Goal: Task Accomplishment & Management: Manage account settings

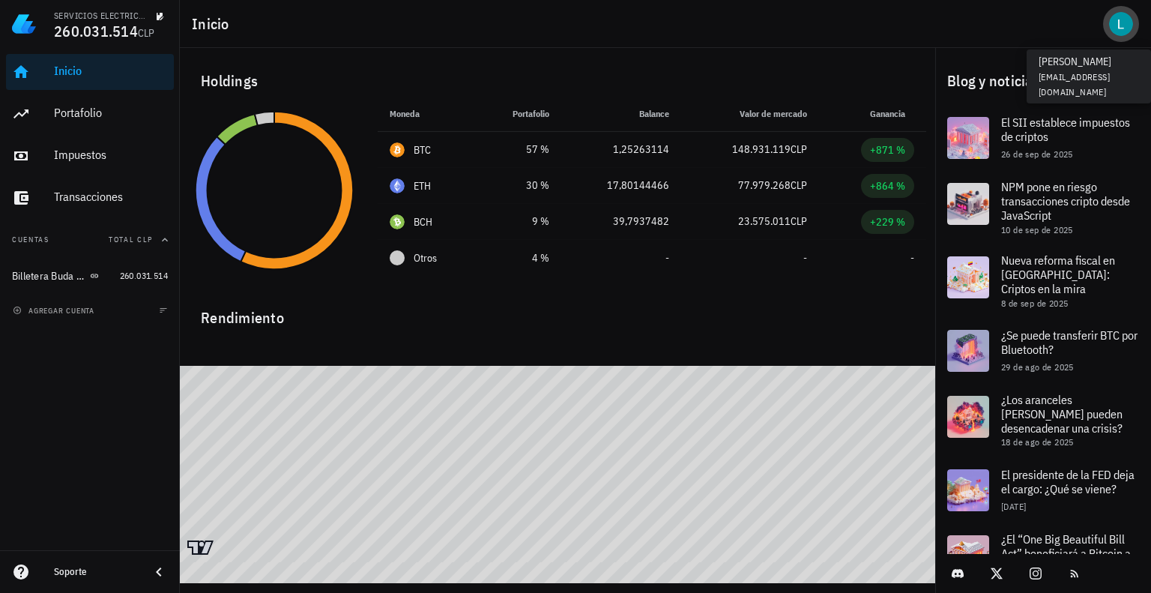
click at [1121, 19] on div "avatar" at bounding box center [1121, 24] width 24 height 24
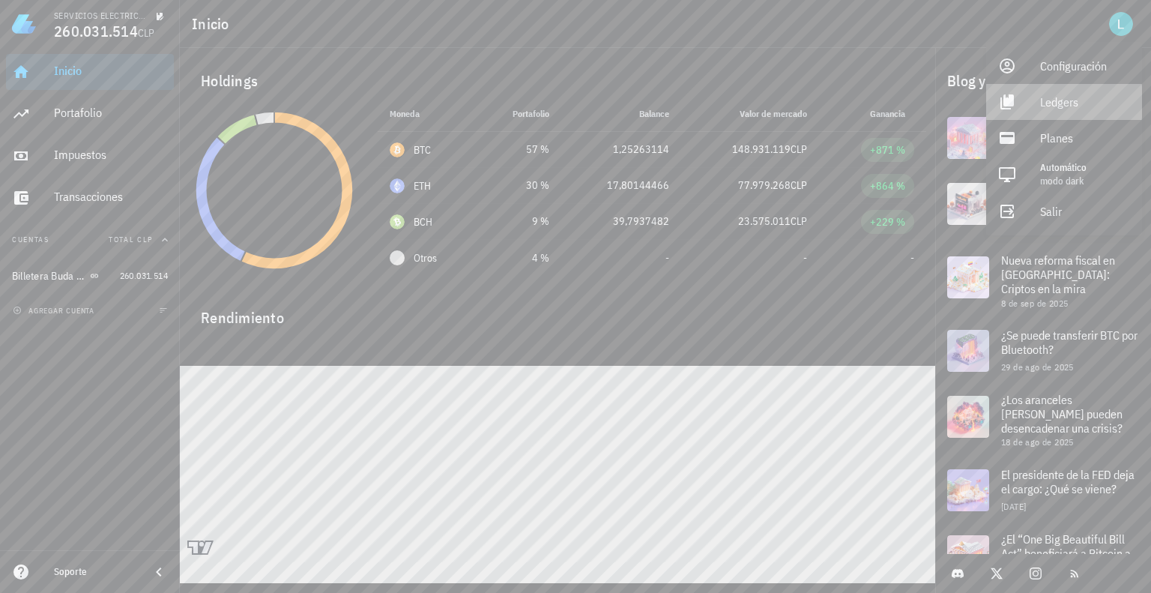
click at [1042, 104] on div "Ledgers" at bounding box center [1085, 102] width 90 height 30
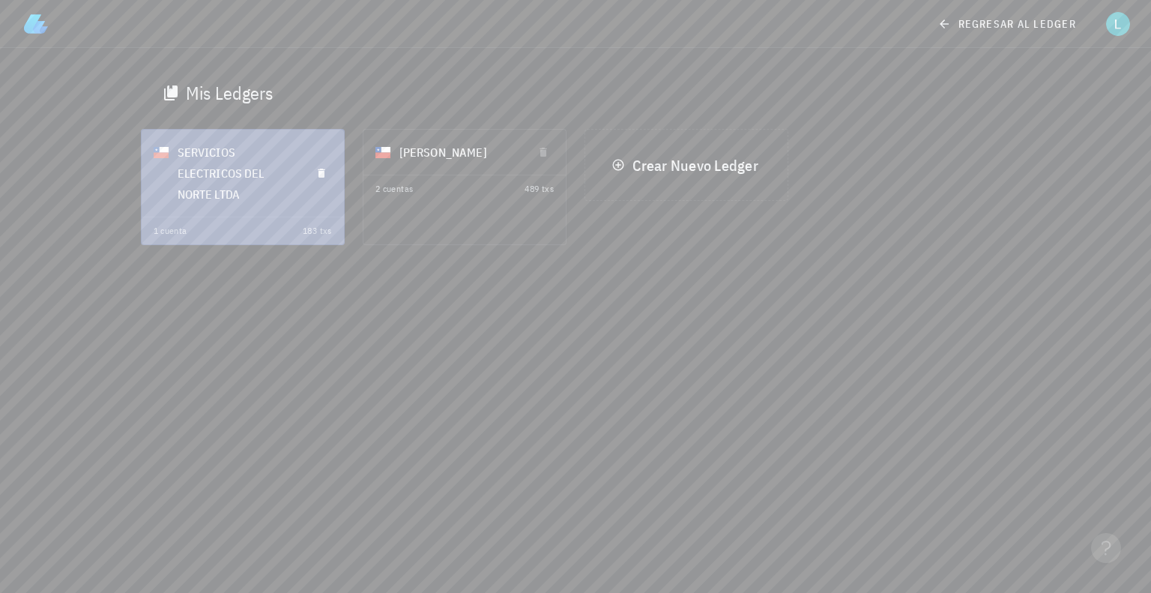
click at [264, 181] on div "SERVICIOS ELECTRICOS DEL NORTE LTDA" at bounding box center [238, 173] width 121 height 81
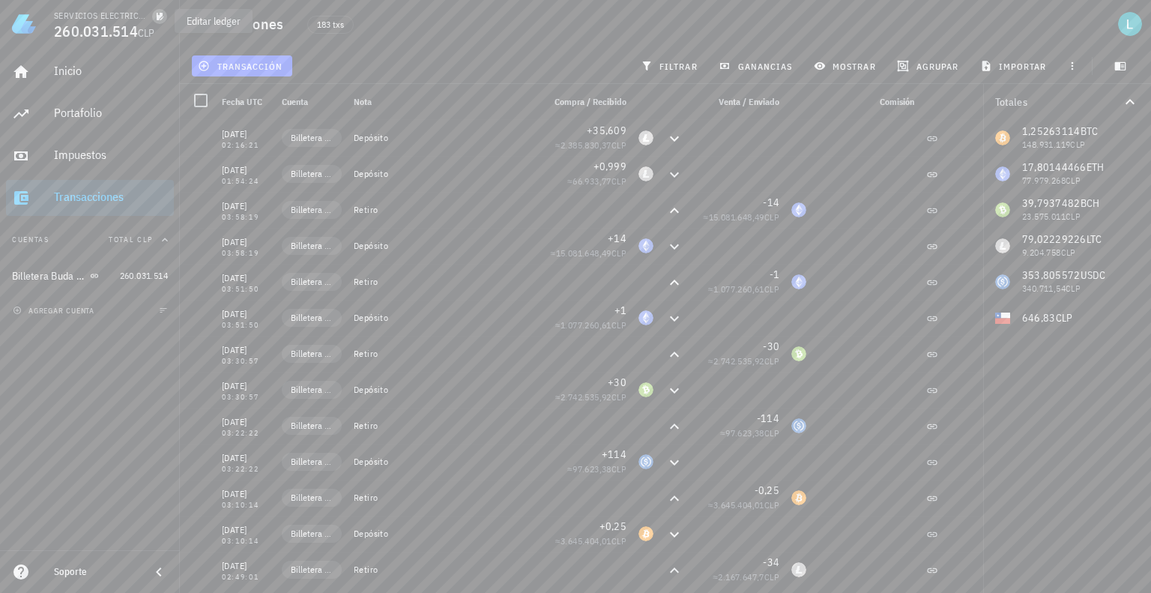
click at [155, 14] on icon "button" at bounding box center [159, 16] width 9 height 9
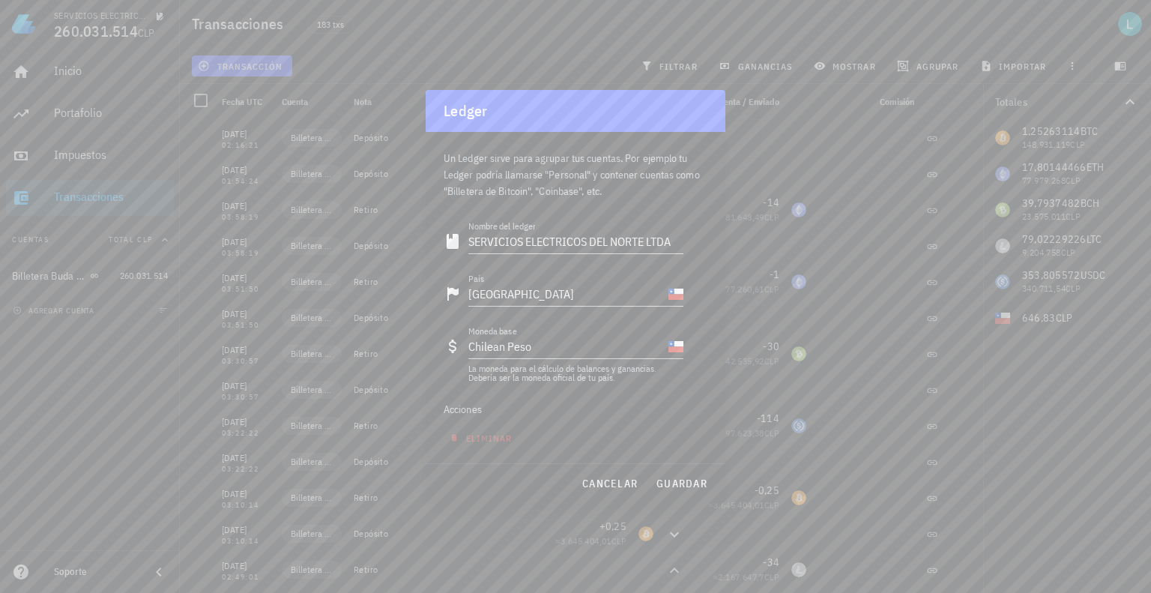
click at [156, 14] on div at bounding box center [575, 296] width 1151 height 593
click at [1126, 26] on div at bounding box center [575, 296] width 1151 height 593
click at [111, 30] on div at bounding box center [575, 296] width 1151 height 593
click at [680, 485] on span "guardar" at bounding box center [682, 483] width 52 height 13
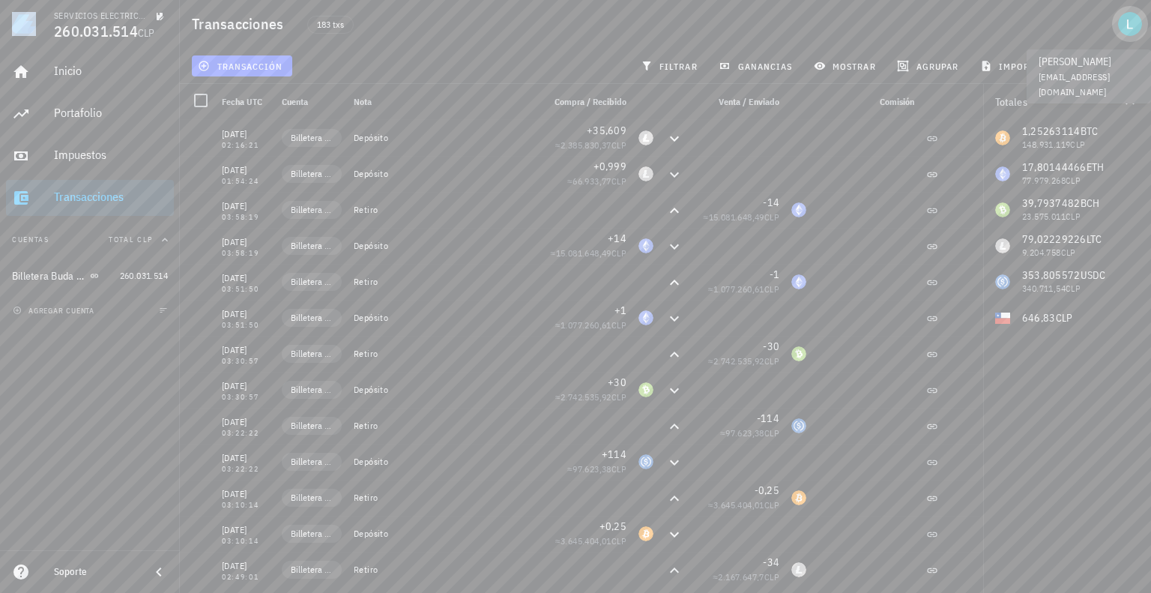
click at [1124, 20] on div "avatar" at bounding box center [1130, 24] width 24 height 24
click at [1135, 27] on div "avatar" at bounding box center [1130, 24] width 24 height 24
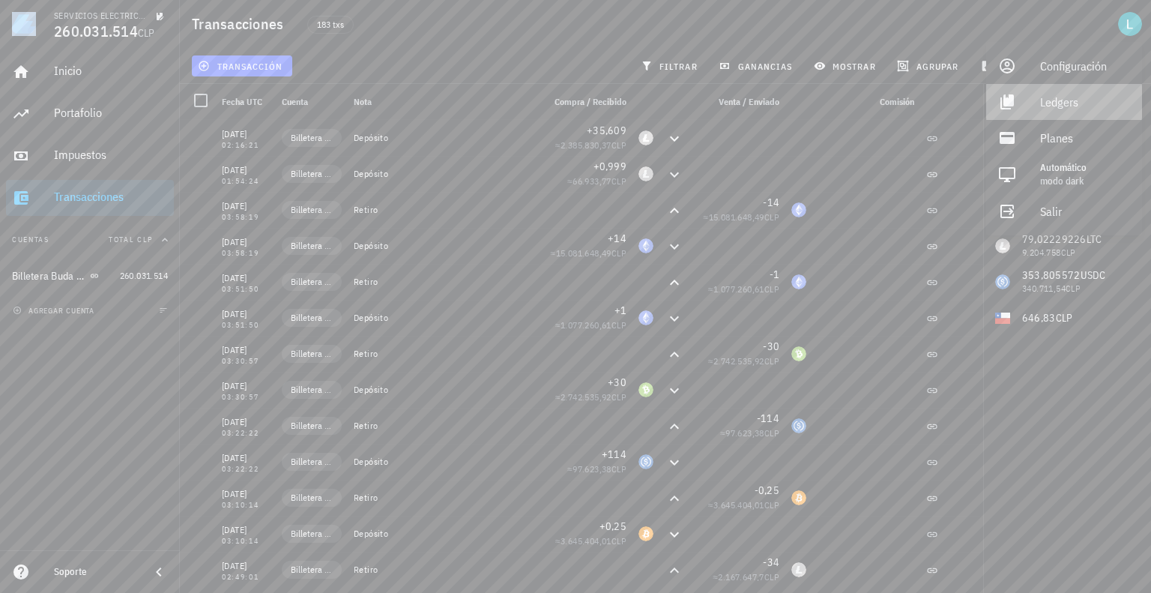
click at [1048, 104] on div "Ledgers" at bounding box center [1085, 102] width 90 height 30
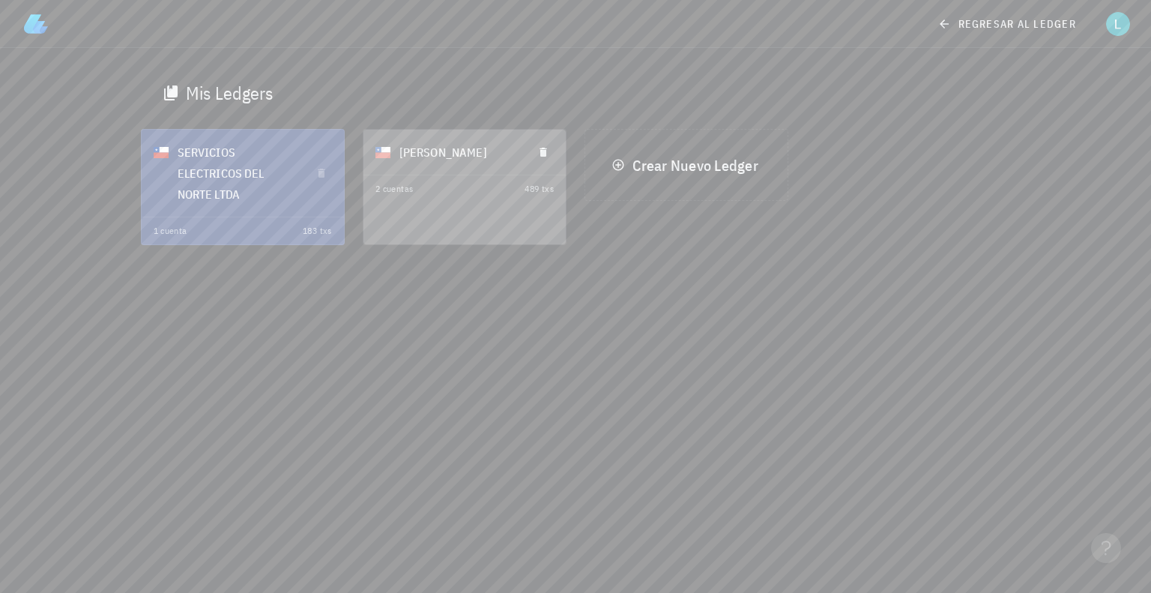
click at [448, 169] on div "LUIS PARDO VALDIVIA" at bounding box center [459, 152] width 121 height 39
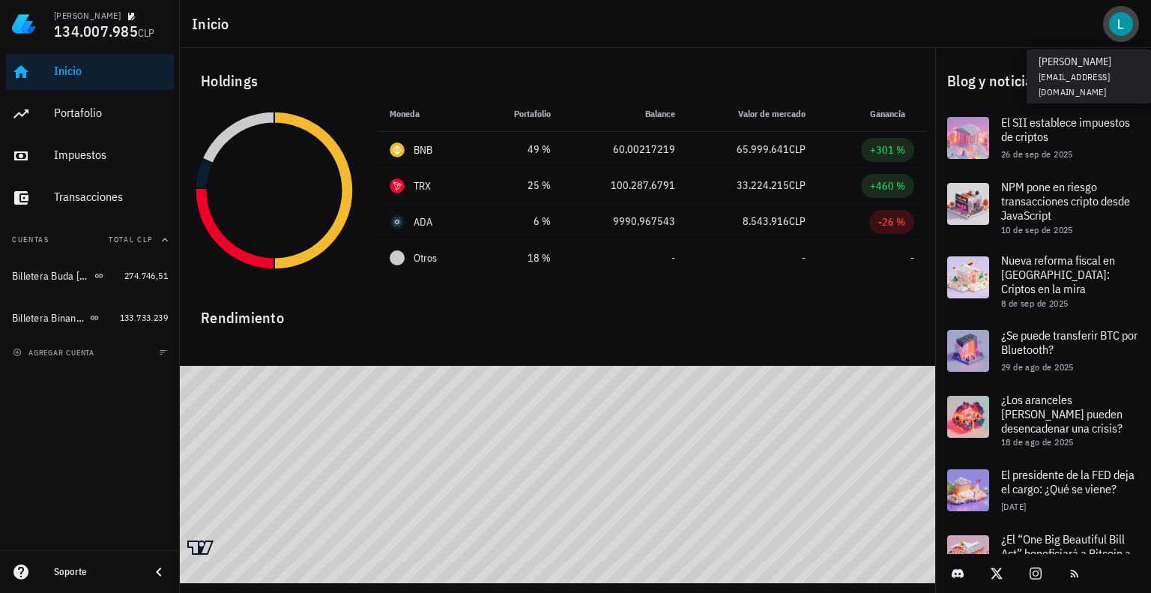
click at [1127, 24] on div "avatar" at bounding box center [1121, 24] width 24 height 24
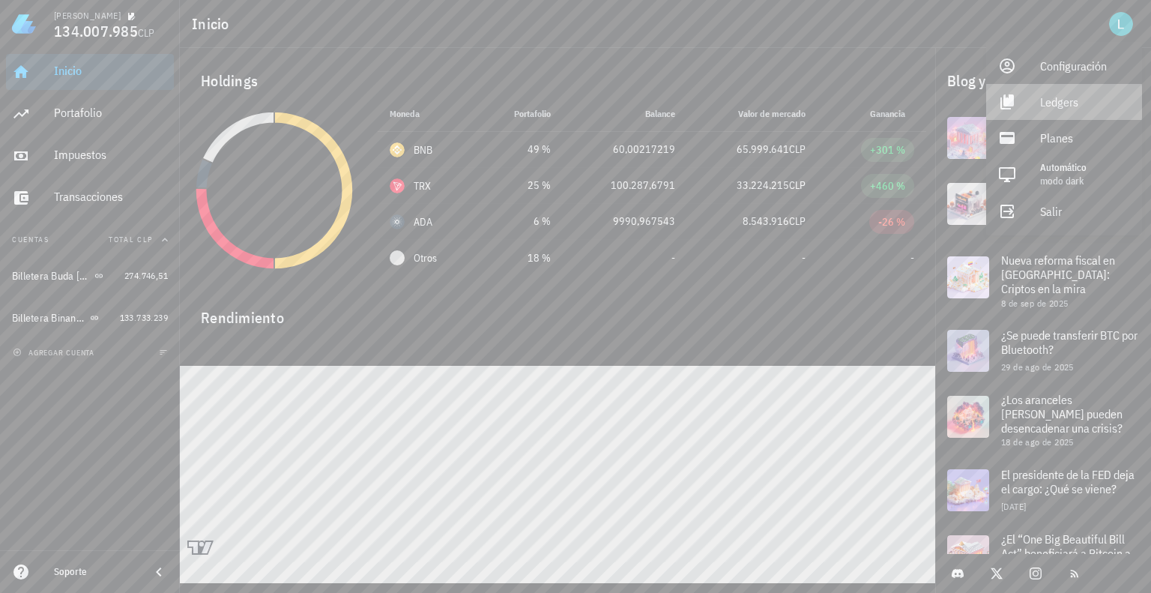
click at [1061, 104] on div "Ledgers" at bounding box center [1085, 102] width 90 height 30
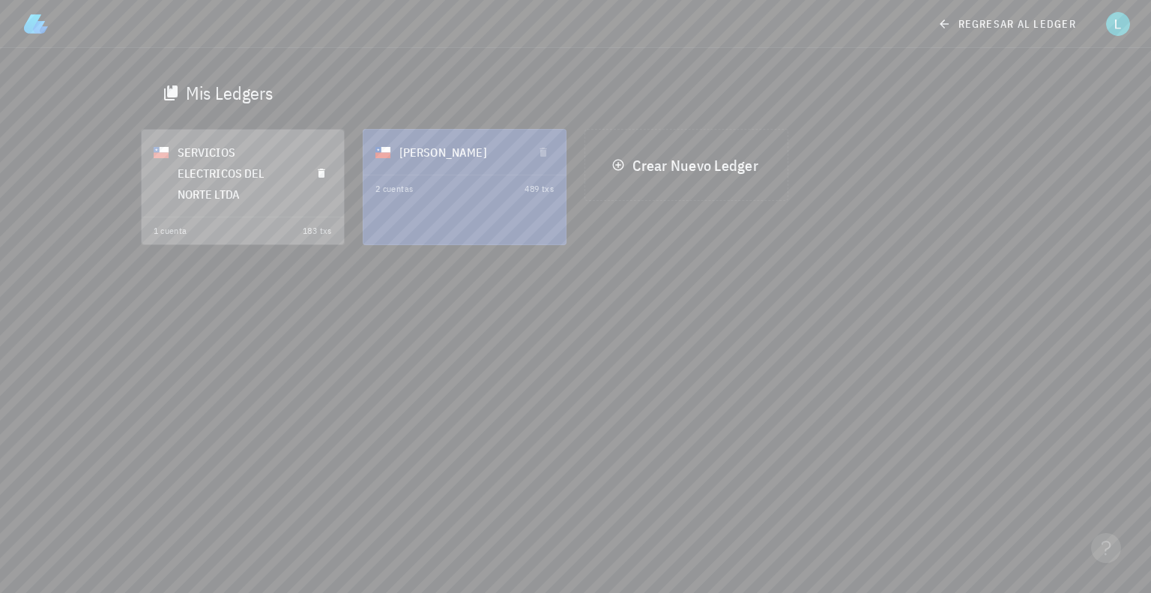
click at [222, 187] on div "SERVICIOS ELECTRICOS DEL NORTE LTDA" at bounding box center [238, 173] width 121 height 81
